Goal: Information Seeking & Learning: Learn about a topic

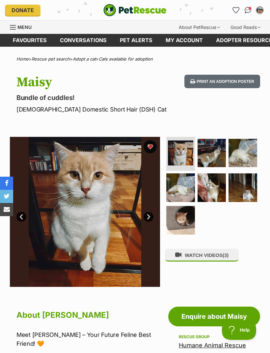
click at [236, 12] on icon "Favourites" at bounding box center [236, 10] width 6 height 6
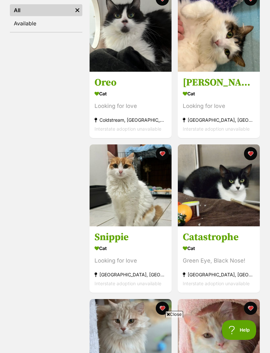
scroll to position [145, 0]
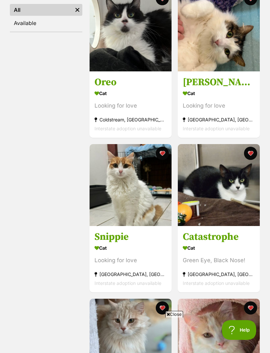
click at [126, 206] on img at bounding box center [131, 185] width 82 height 82
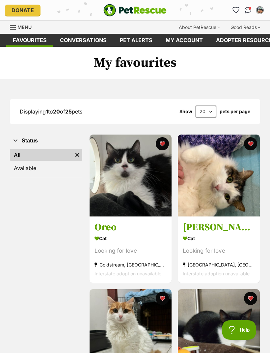
scroll to position [0, 0]
click at [135, 9] on img "PetRescue" at bounding box center [134, 10] width 63 height 13
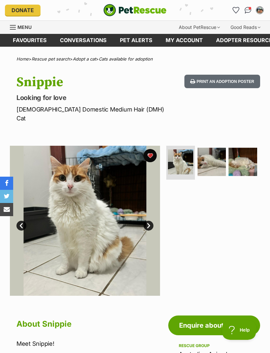
click at [201, 153] on img at bounding box center [211, 162] width 29 height 29
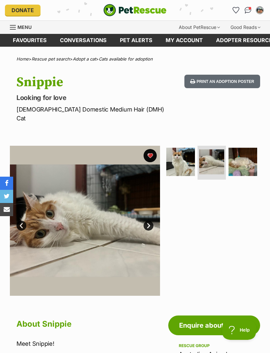
click at [246, 153] on img at bounding box center [242, 162] width 29 height 29
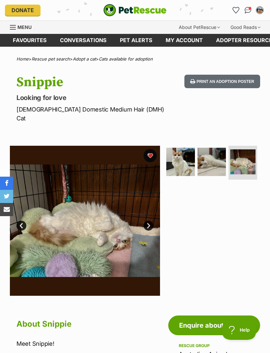
click at [185, 153] on img at bounding box center [180, 162] width 29 height 29
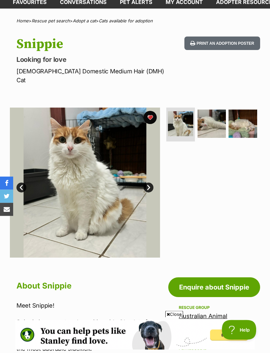
scroll to position [38, 0]
click at [238, 115] on img at bounding box center [242, 124] width 29 height 29
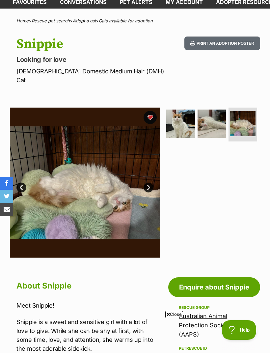
scroll to position [0, 0]
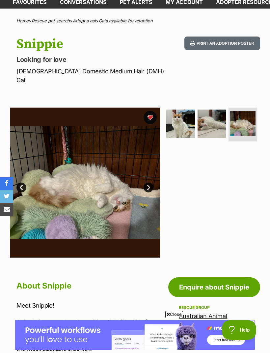
click at [213, 120] on img at bounding box center [211, 124] width 29 height 29
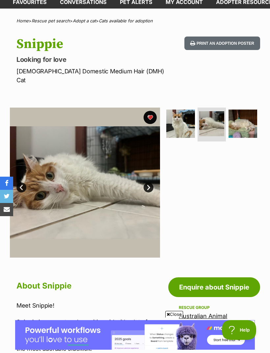
click at [241, 115] on img at bounding box center [242, 124] width 29 height 29
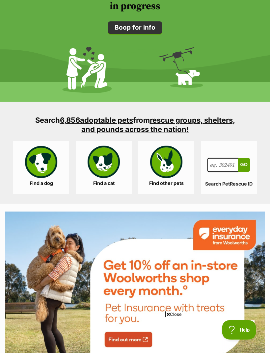
scroll to position [942, 0]
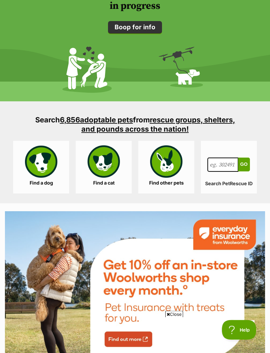
click at [104, 169] on link "Find a cat" at bounding box center [104, 167] width 56 height 53
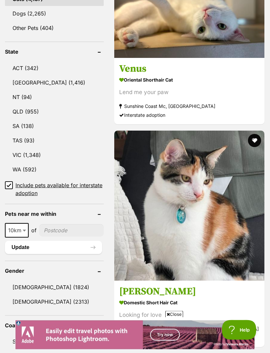
scroll to position [374, 0]
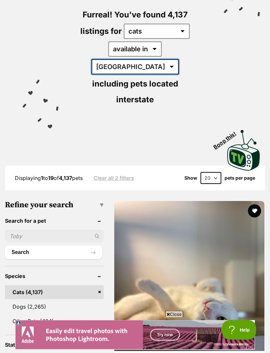
click at [175, 60] on select "Australia ACT NSW NT QLD SA TAS VIC WA" at bounding box center [134, 67] width 87 height 15
select select "VIC"
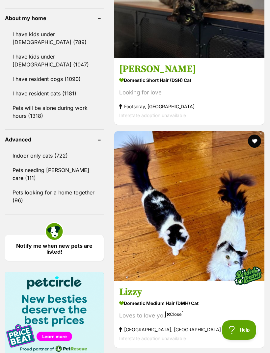
scroll to position [820, 0]
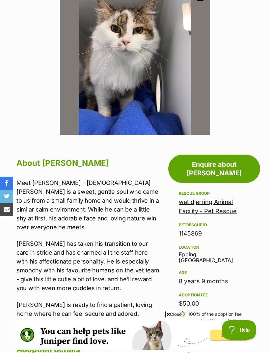
click at [220, 198] on link "wat djerring Animal Facility - Pet Rescue" at bounding box center [208, 206] width 58 height 16
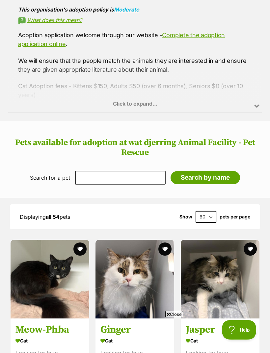
scroll to position [467, 0]
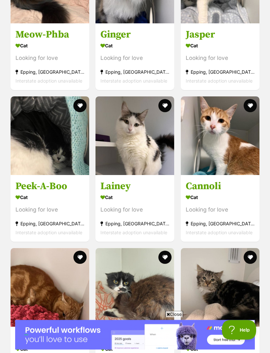
scroll to position [762, 0]
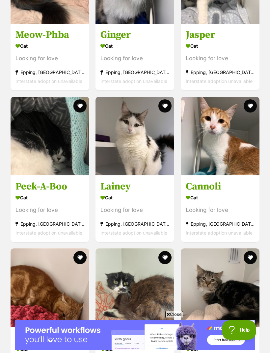
click at [238, 150] on img at bounding box center [220, 136] width 79 height 79
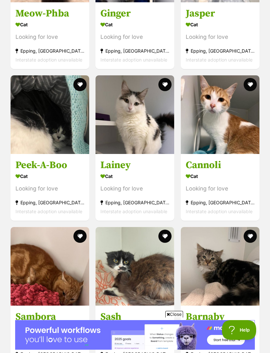
scroll to position [777, 0]
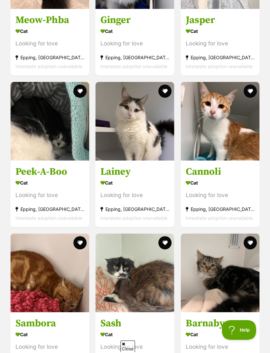
click at [147, 149] on img at bounding box center [134, 121] width 79 height 79
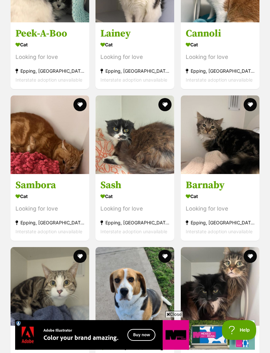
scroll to position [907, 0]
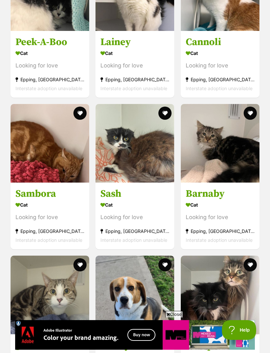
click at [30, 160] on img at bounding box center [50, 143] width 79 height 79
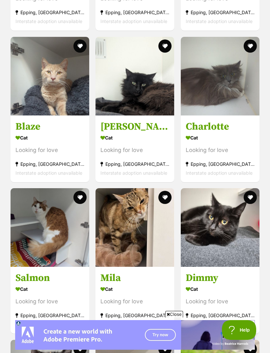
scroll to position [1732, 0]
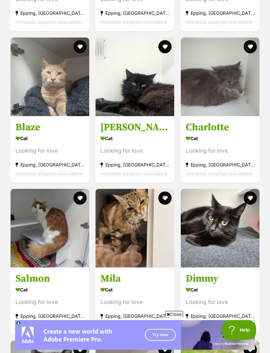
click at [29, 212] on img at bounding box center [50, 228] width 79 height 79
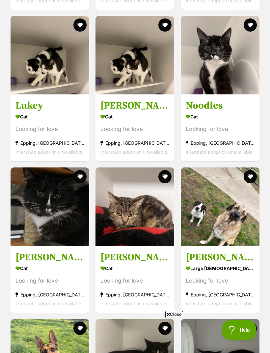
scroll to position [0, 0]
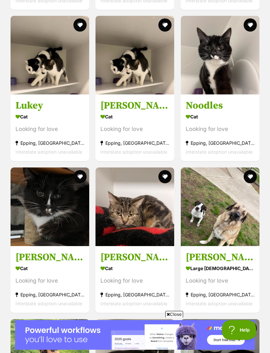
click at [241, 72] on img at bounding box center [220, 55] width 79 height 79
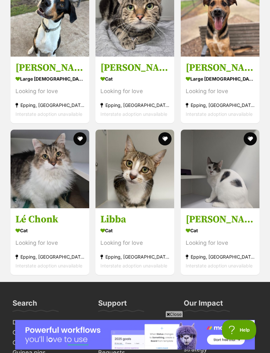
scroll to position [3156, 0]
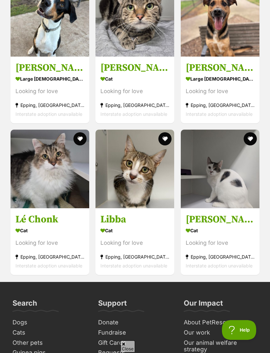
click at [243, 188] on img at bounding box center [220, 169] width 79 height 79
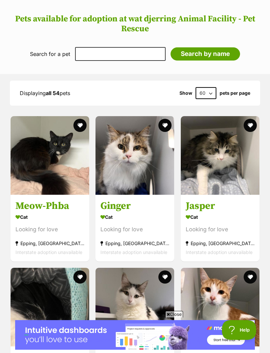
scroll to position [592, 0]
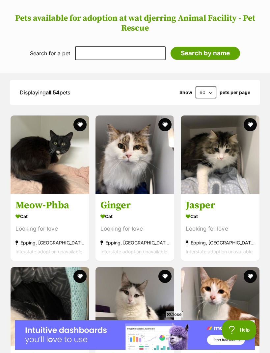
click at [24, 173] on img at bounding box center [50, 155] width 79 height 79
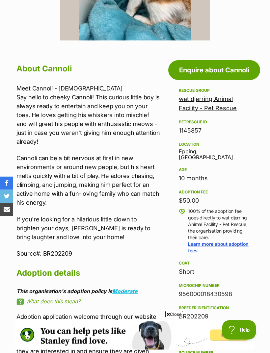
scroll to position [246, 0]
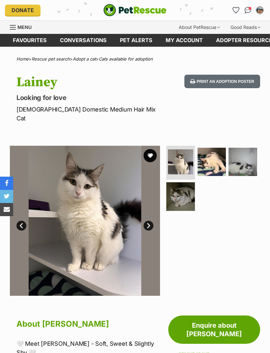
click at [213, 156] on img at bounding box center [211, 162] width 29 height 29
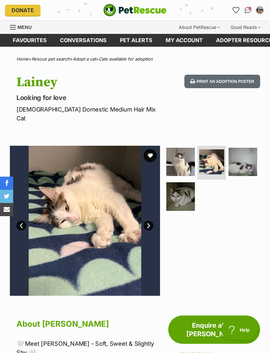
click at [245, 159] on img at bounding box center [242, 162] width 29 height 29
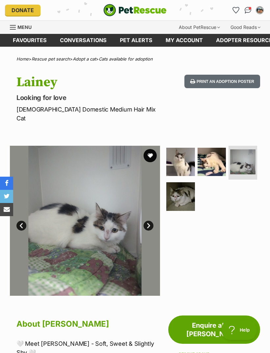
click at [177, 188] on img at bounding box center [180, 196] width 29 height 29
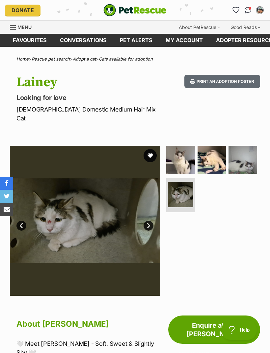
click at [151, 149] on button "favourite" at bounding box center [150, 155] width 13 height 13
click at [181, 150] on img at bounding box center [180, 160] width 29 height 29
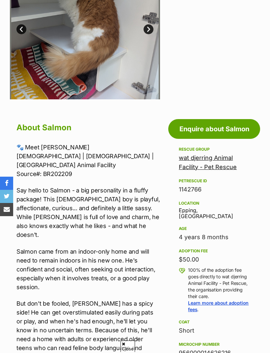
scroll to position [204, 0]
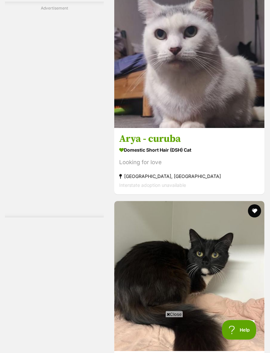
scroll to position [1995, 0]
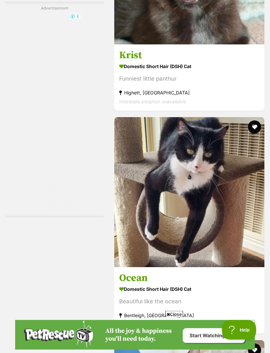
scroll to position [1840, 0]
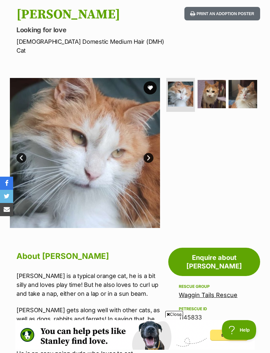
scroll to position [67, 0]
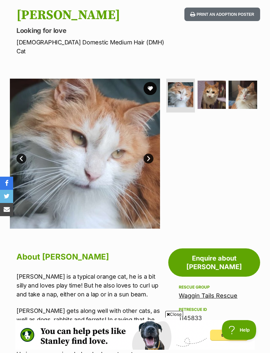
click at [155, 82] on button "favourite" at bounding box center [150, 88] width 13 height 13
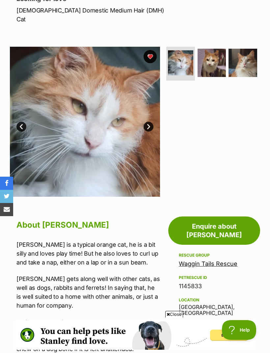
scroll to position [80, 0]
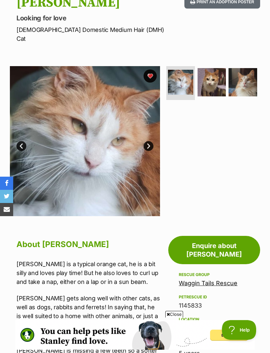
click at [149, 141] on link "Next" at bounding box center [149, 146] width 10 height 10
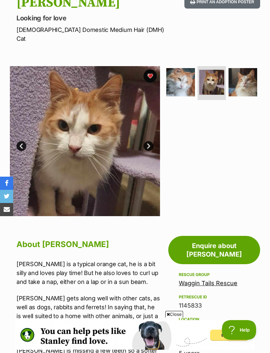
click at [149, 141] on link "Next" at bounding box center [149, 146] width 10 height 10
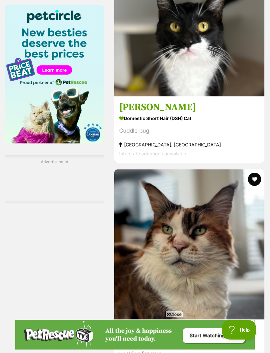
scroll to position [1084, 0]
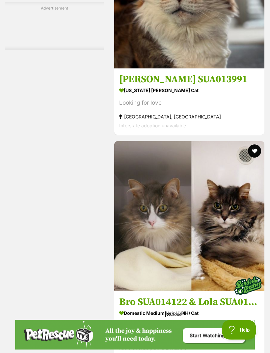
scroll to position [1336, 0]
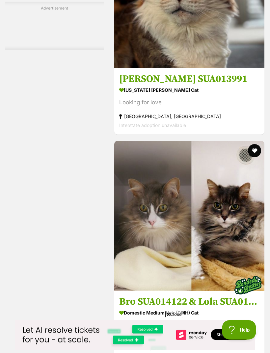
scroll to position [1336, 0]
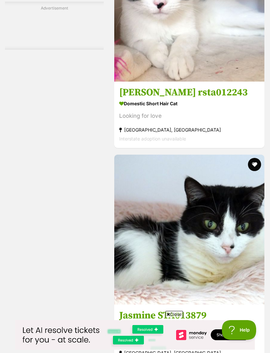
scroll to position [1908, 0]
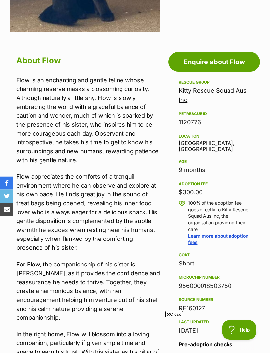
scroll to position [255, 0]
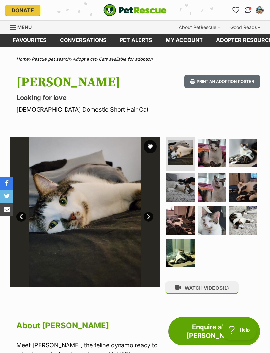
click at [217, 152] on img at bounding box center [211, 153] width 29 height 29
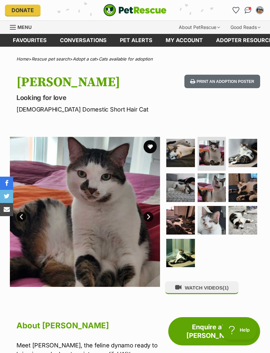
click at [254, 150] on img at bounding box center [242, 153] width 29 height 29
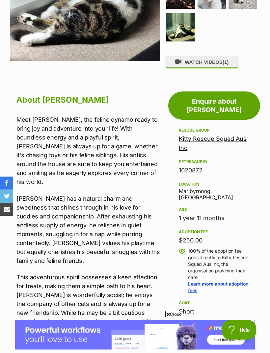
scroll to position [226, 0]
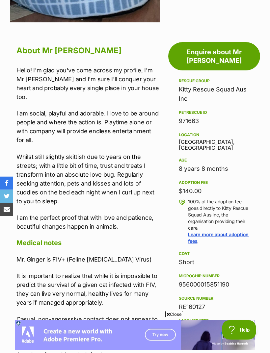
scroll to position [265, 0]
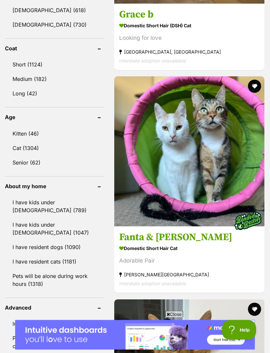
scroll to position [650, 0]
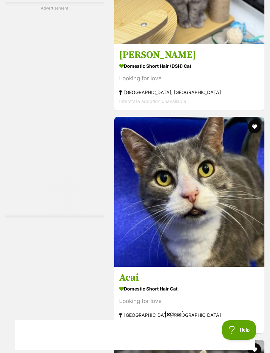
scroll to position [1852, 0]
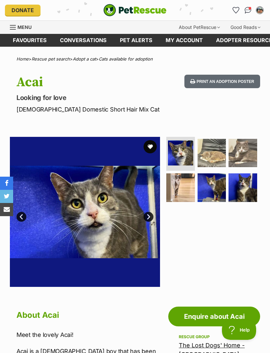
click at [246, 188] on img at bounding box center [242, 187] width 29 height 29
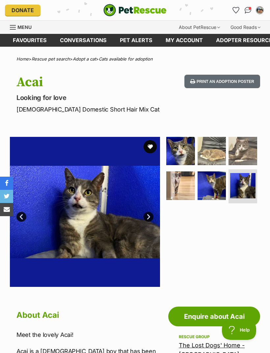
click at [252, 150] on img at bounding box center [242, 151] width 29 height 29
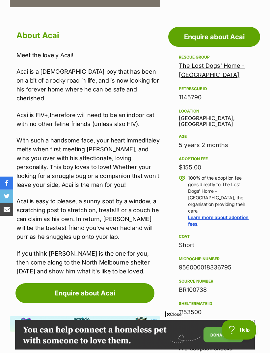
scroll to position [280, 0]
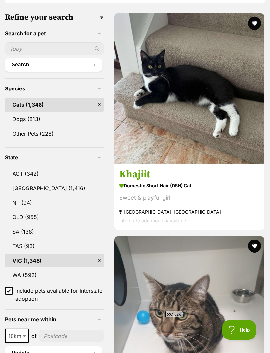
scroll to position [267, 0]
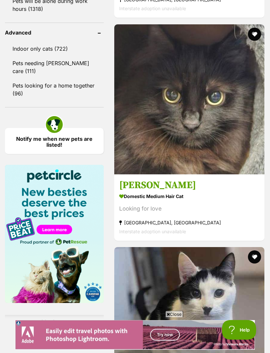
scroll to position [925, 0]
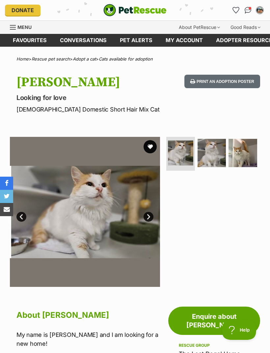
click at [210, 161] on img at bounding box center [211, 153] width 29 height 29
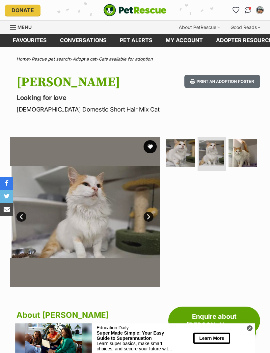
click at [248, 154] on img at bounding box center [242, 153] width 29 height 29
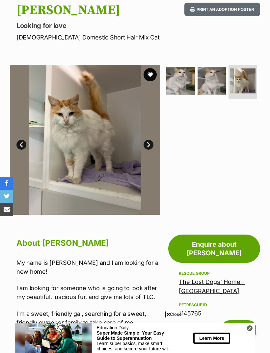
scroll to position [73, 0]
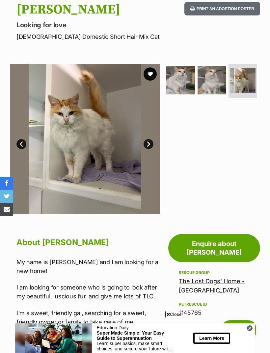
click at [148, 142] on link "Next" at bounding box center [149, 144] width 10 height 10
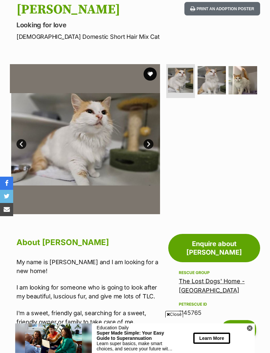
click at [150, 71] on button "favourite" at bounding box center [150, 73] width 13 height 13
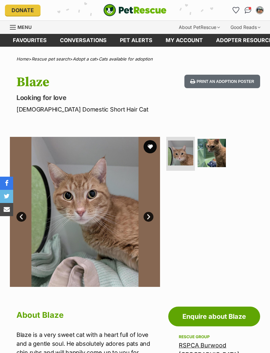
click at [217, 157] on img at bounding box center [211, 153] width 29 height 29
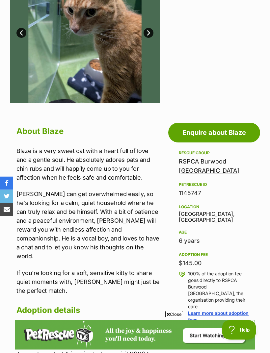
scroll to position [183, 0]
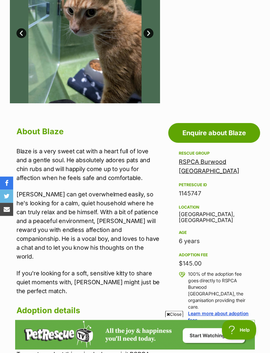
click at [230, 159] on link "RSPCA Burwood [GEOGRAPHIC_DATA]" at bounding box center [209, 167] width 61 height 16
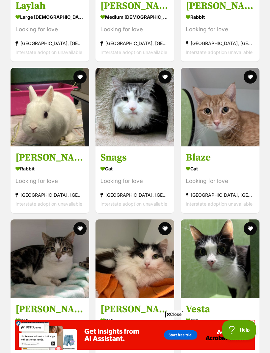
scroll to position [890, 0]
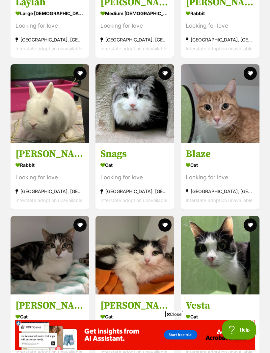
click at [245, 74] on button "favourite" at bounding box center [250, 73] width 13 height 13
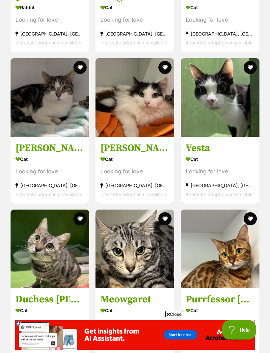
scroll to position [1048, 0]
click at [151, 129] on img at bounding box center [134, 97] width 79 height 79
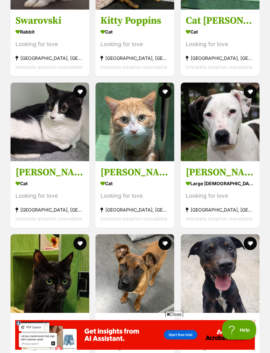
scroll to position [1478, 0]
click at [151, 149] on img at bounding box center [134, 122] width 79 height 79
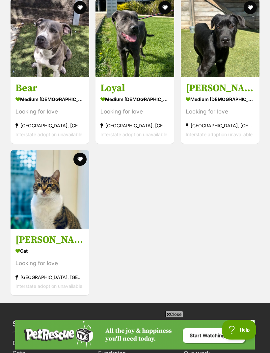
scroll to position [2320, 0]
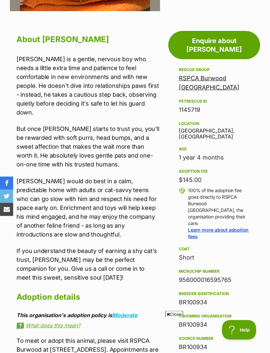
scroll to position [277, 0]
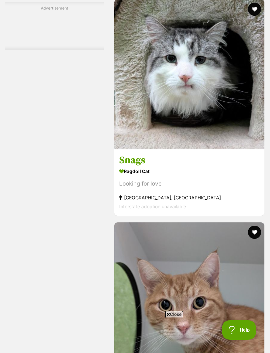
scroll to position [1905, 0]
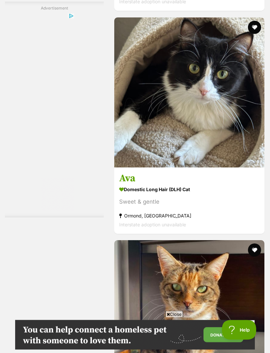
scroll to position [2048, 0]
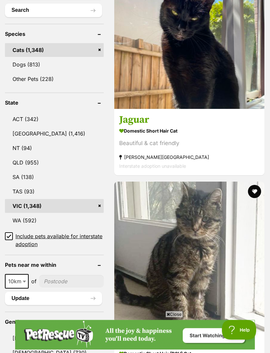
scroll to position [353, 0]
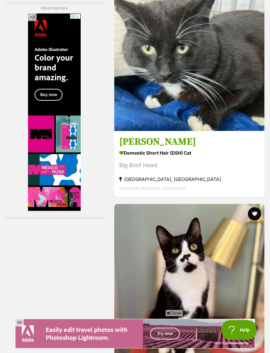
scroll to position [0, 0]
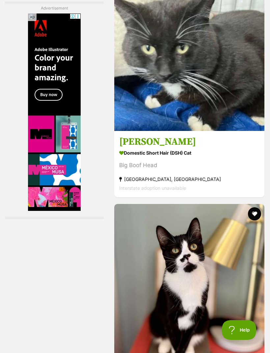
scroll to position [1944, 0]
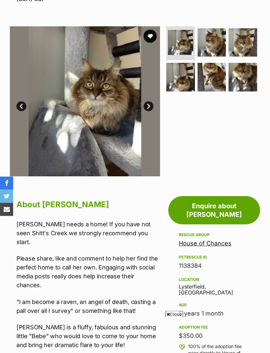
scroll to position [96, 0]
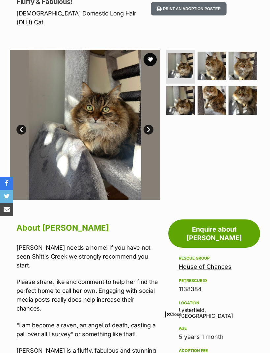
click at [211, 62] on img at bounding box center [211, 66] width 29 height 29
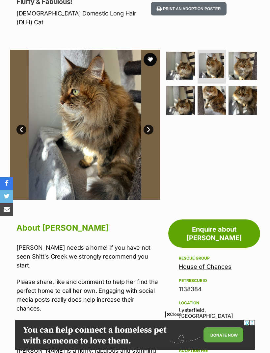
scroll to position [0, 0]
click at [214, 90] on img at bounding box center [211, 100] width 29 height 29
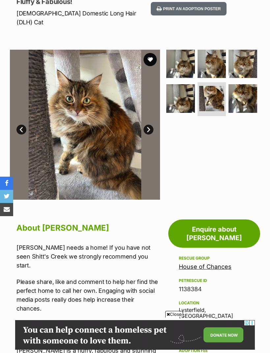
click at [207, 91] on img at bounding box center [211, 98] width 25 height 25
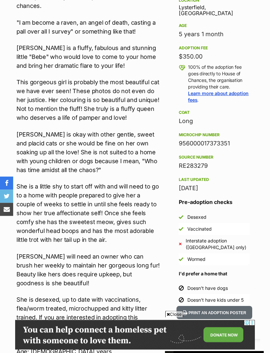
scroll to position [400, 0]
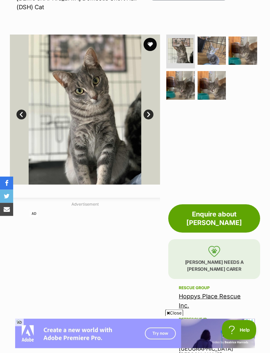
scroll to position [111, 0]
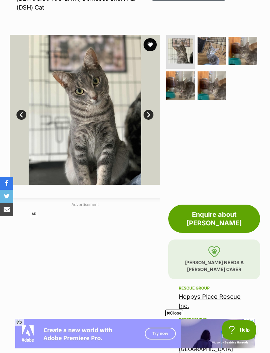
click at [213, 49] on img at bounding box center [211, 51] width 29 height 29
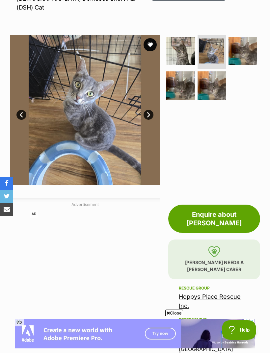
click at [244, 47] on img at bounding box center [242, 51] width 29 height 29
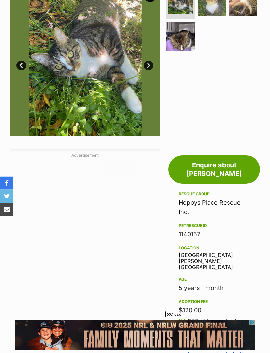
scroll to position [282, 0]
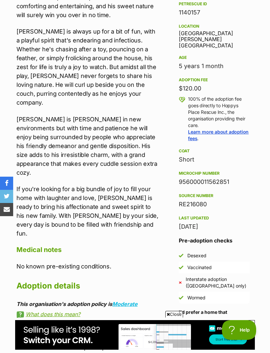
scroll to position [382, 0]
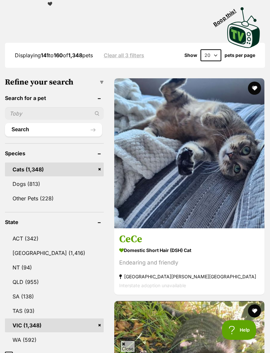
click at [157, 115] on img at bounding box center [189, 153] width 150 height 150
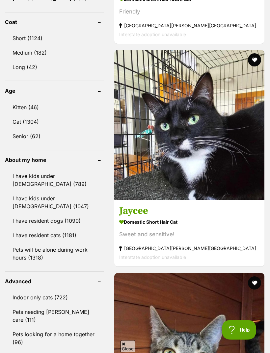
scroll to position [676, 0]
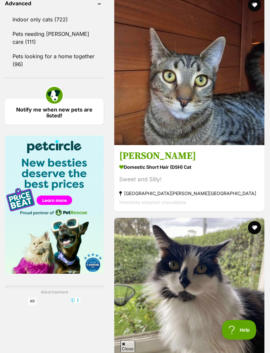
scroll to position [954, 0]
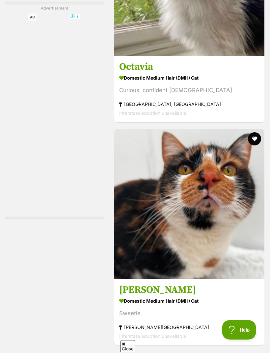
scroll to position [1266, 0]
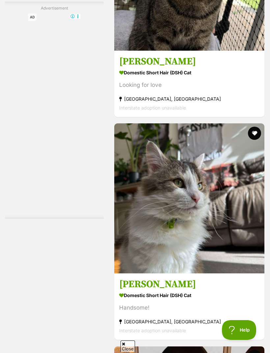
scroll to position [1780, 0]
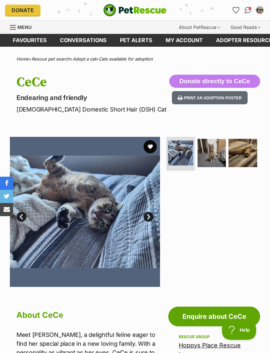
click at [216, 156] on img at bounding box center [211, 153] width 29 height 29
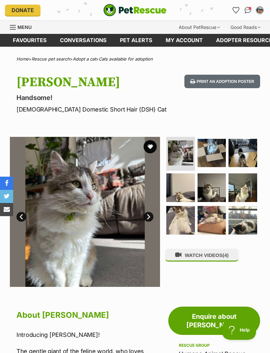
click at [216, 177] on img at bounding box center [211, 187] width 29 height 29
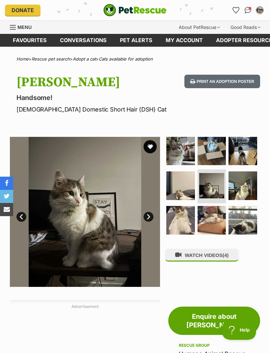
click at [215, 222] on img at bounding box center [211, 220] width 29 height 29
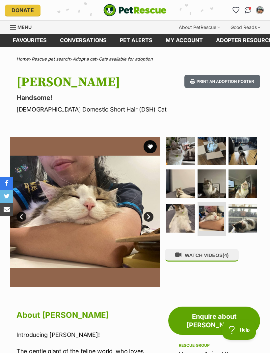
click at [243, 227] on img at bounding box center [242, 218] width 29 height 29
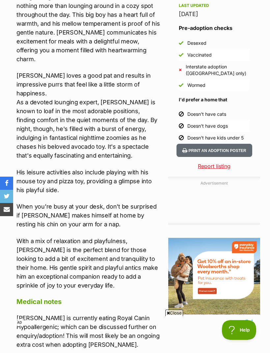
scroll to position [571, 0]
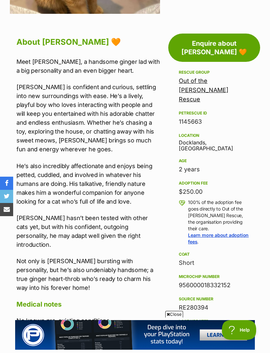
scroll to position [282, 0]
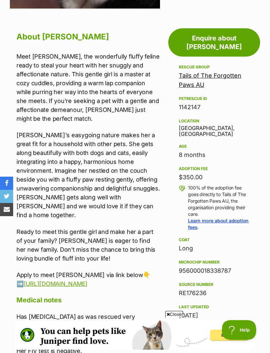
scroll to position [278, 0]
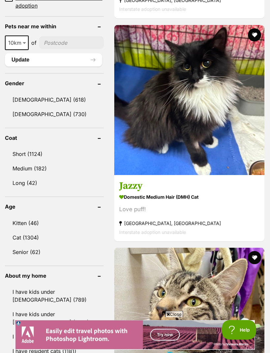
scroll to position [560, 0]
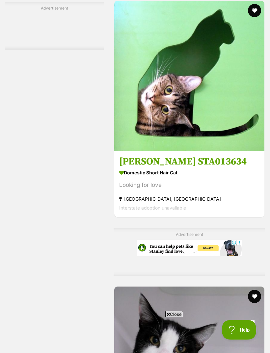
scroll to position [1474, 0]
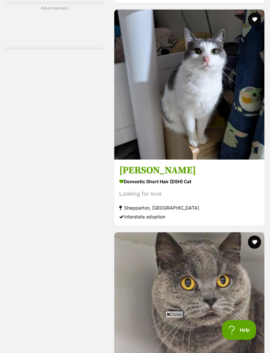
scroll to position [0, 0]
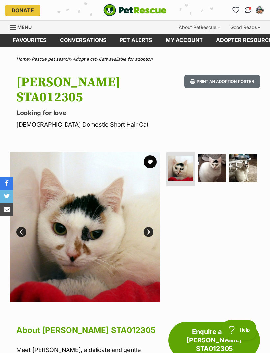
click at [247, 157] on img at bounding box center [242, 168] width 29 height 29
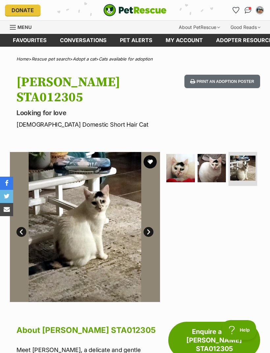
click at [215, 159] on img at bounding box center [211, 168] width 29 height 29
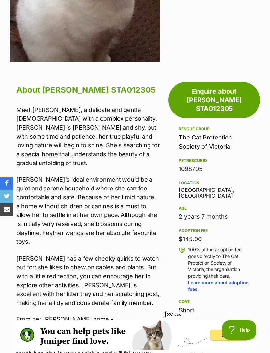
scroll to position [242, 0]
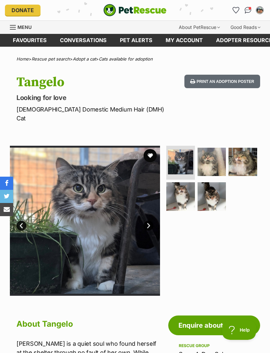
click at [219, 152] on img at bounding box center [211, 162] width 29 height 29
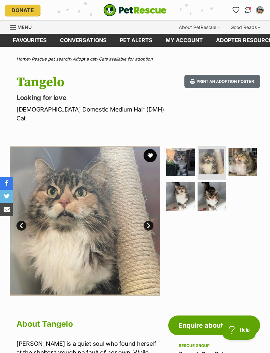
click at [215, 186] on img at bounding box center [211, 196] width 29 height 29
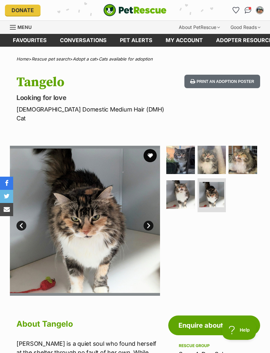
click at [180, 188] on img at bounding box center [180, 194] width 29 height 29
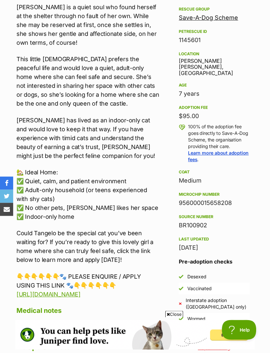
scroll to position [337, 0]
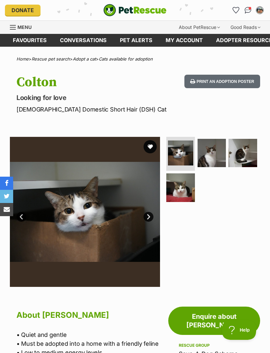
click at [247, 156] on img at bounding box center [242, 153] width 29 height 29
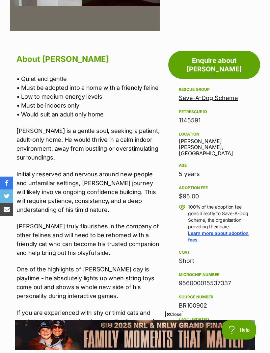
scroll to position [257, 0]
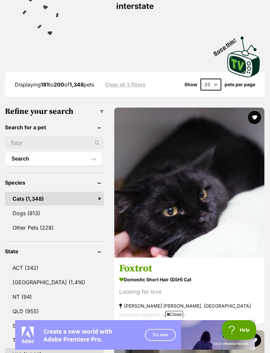
click at [160, 145] on img at bounding box center [189, 183] width 150 height 150
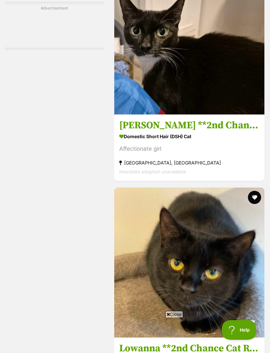
scroll to position [1993, 0]
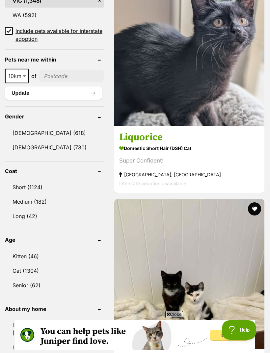
scroll to position [521, 0]
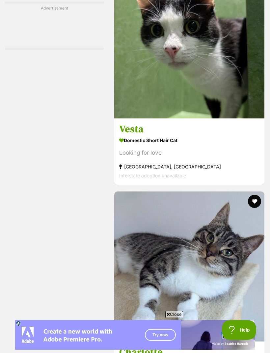
scroll to position [1989, 0]
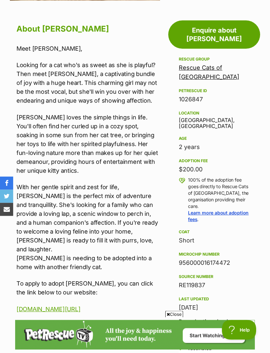
scroll to position [292, 0]
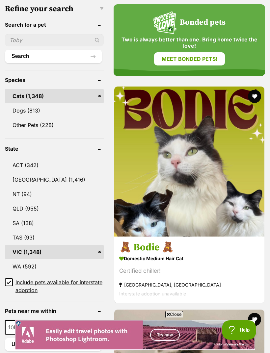
click at [126, 135] on img at bounding box center [189, 162] width 150 height 150
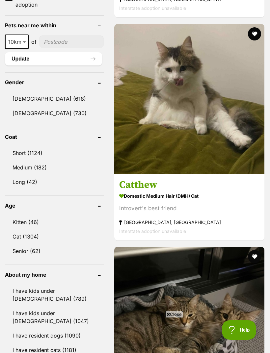
scroll to position [562, 0]
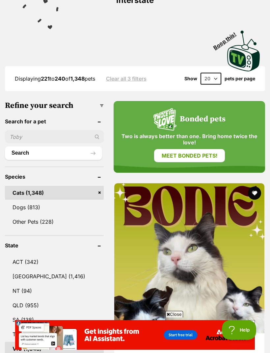
scroll to position [0, 0]
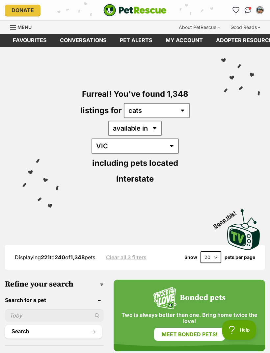
click at [234, 7] on icon "Favourites" at bounding box center [235, 10] width 7 height 7
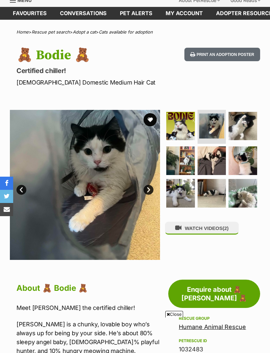
click at [215, 169] on img at bounding box center [211, 160] width 29 height 29
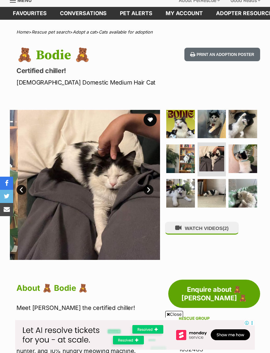
click at [215, 194] on img at bounding box center [211, 193] width 29 height 29
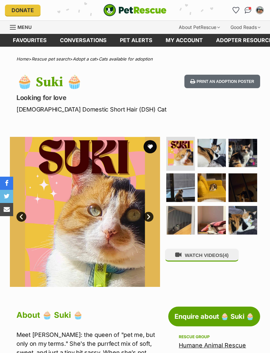
click at [250, 150] on img at bounding box center [242, 153] width 29 height 29
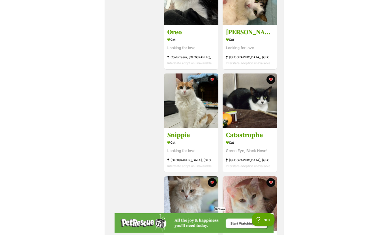
scroll to position [421, 0]
